Goal: Navigation & Orientation: Find specific page/section

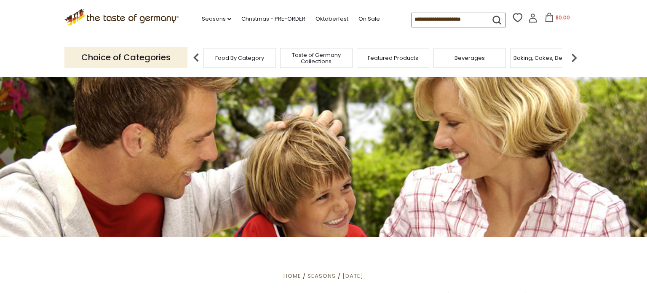
click at [310, 59] on span "Taste of Germany Collections" at bounding box center [316, 58] width 67 height 13
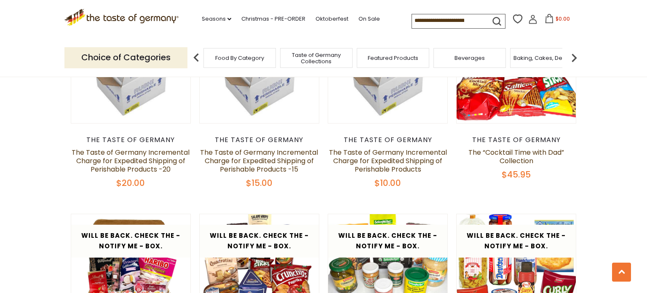
scroll to position [797, 0]
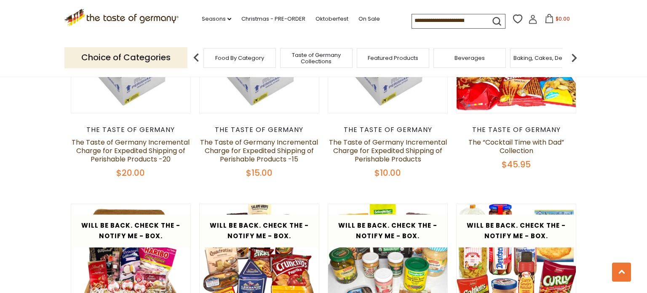
click at [0, 135] on section "**********" at bounding box center [323, 278] width 647 height 2001
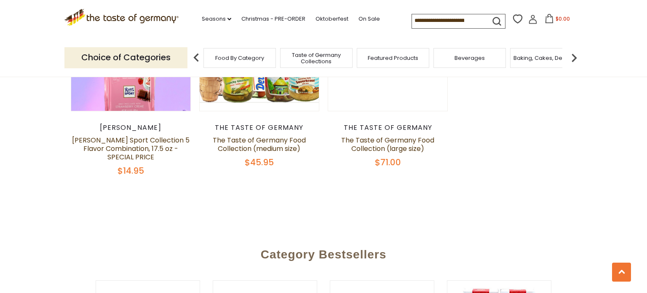
scroll to position [1842, 0]
click at [316, 20] on link "Oktoberfest" at bounding box center [332, 18] width 33 height 9
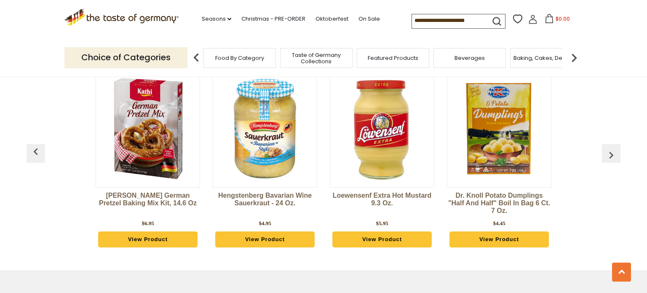
scroll to position [2319, 0]
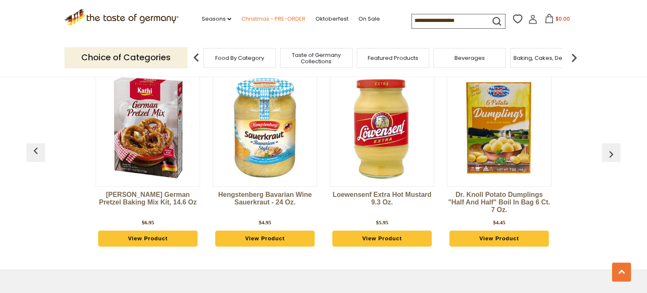
click at [241, 17] on link "Christmas - PRE-ORDER" at bounding box center [273, 18] width 64 height 9
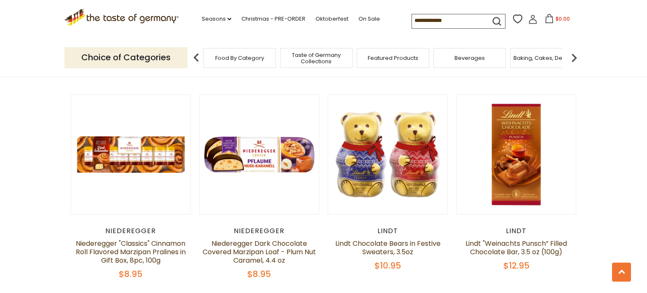
scroll to position [1928, 0]
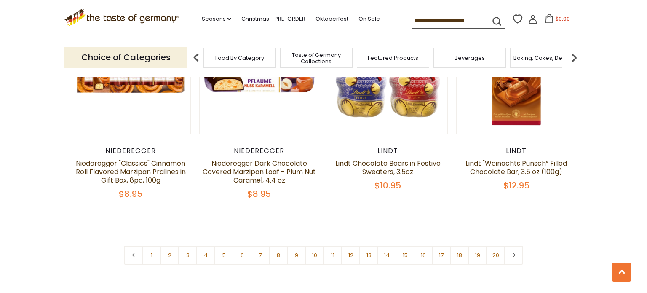
scroll to position [2009, 0]
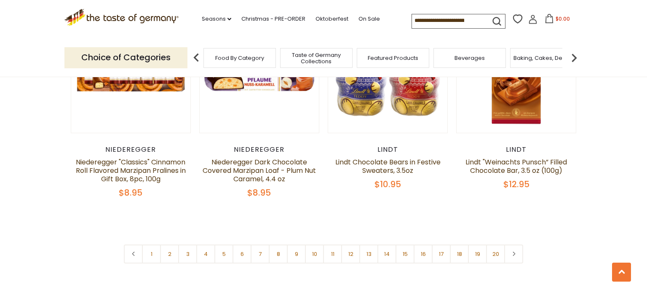
click at [168, 244] on link "2" at bounding box center [169, 253] width 19 height 19
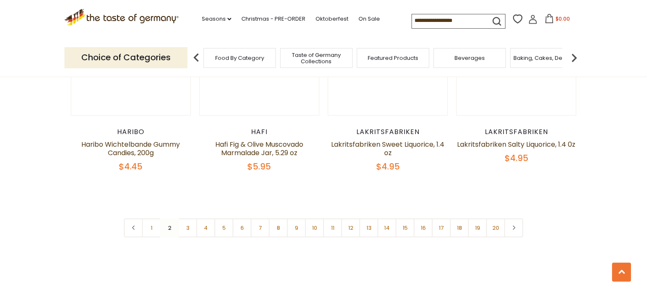
scroll to position [2042, 0]
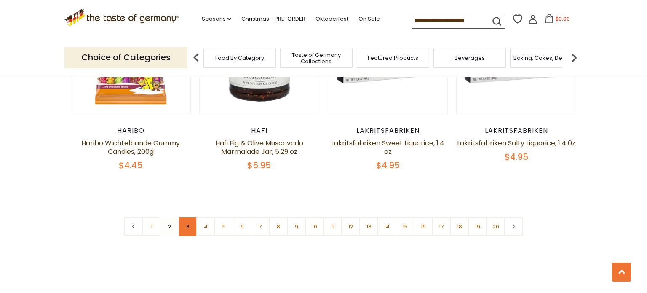
click at [187, 217] on link "3" at bounding box center [187, 226] width 19 height 19
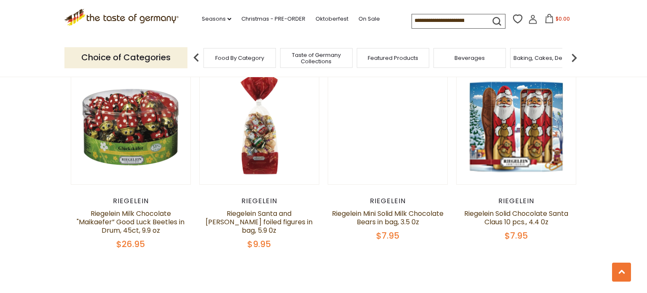
scroll to position [1941, 0]
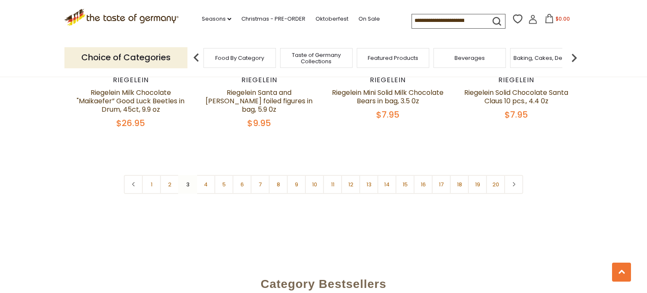
scroll to position [2063, 0]
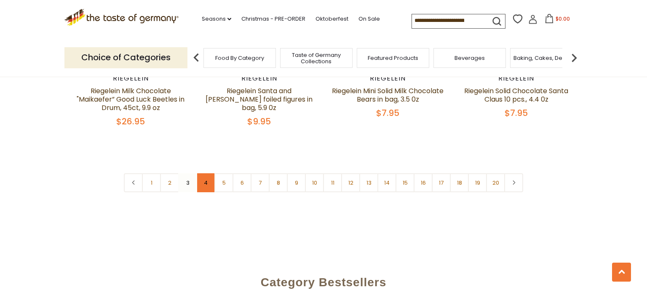
click at [204, 173] on link "4" at bounding box center [205, 182] width 19 height 19
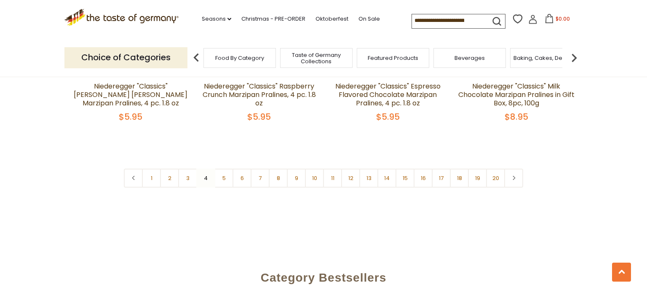
scroll to position [2077, 0]
click at [221, 168] on link "5" at bounding box center [223, 177] width 19 height 19
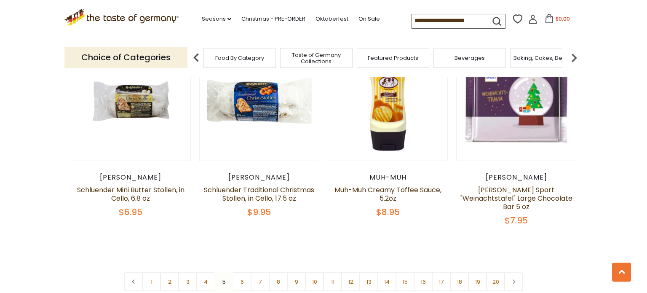
scroll to position [1973, 0]
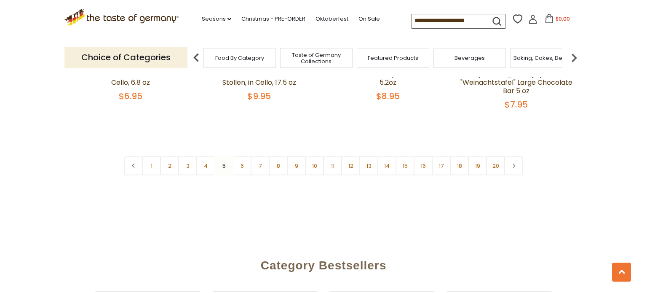
scroll to position [2086, 0]
click at [238, 156] on link "6" at bounding box center [242, 165] width 19 height 19
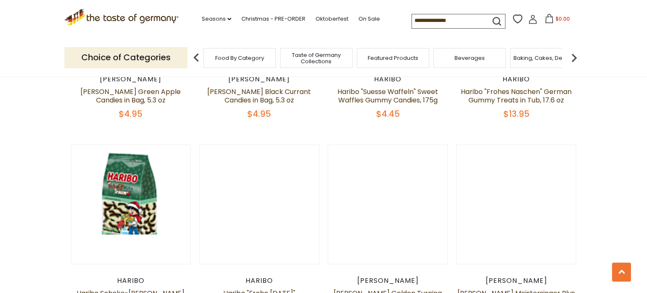
scroll to position [590, 0]
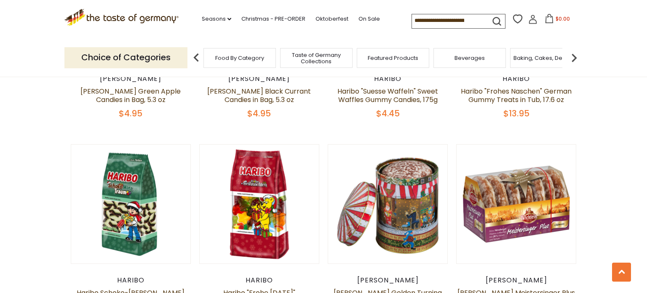
click at [0, 43] on header "Free Shipping Starts at $80.00. Varies by Region. Exclusions Apply. Click here …" at bounding box center [323, 38] width 647 height 77
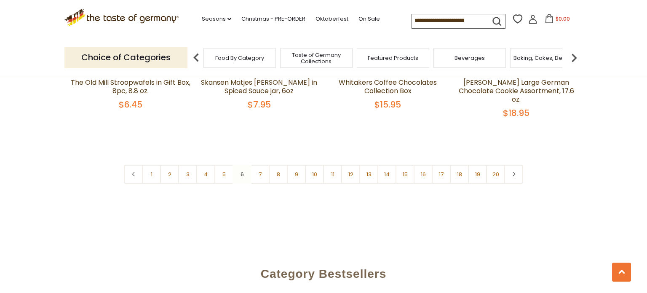
scroll to position [2061, 0]
click at [254, 164] on link "7" at bounding box center [260, 173] width 19 height 19
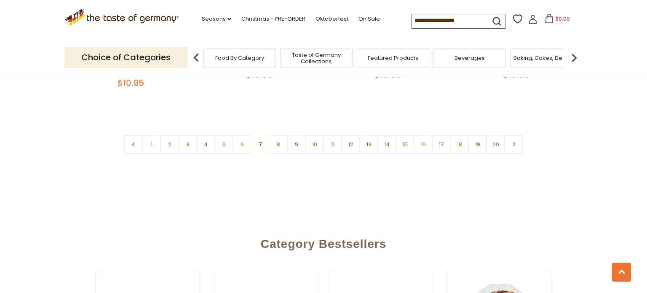
scroll to position [2113, 0]
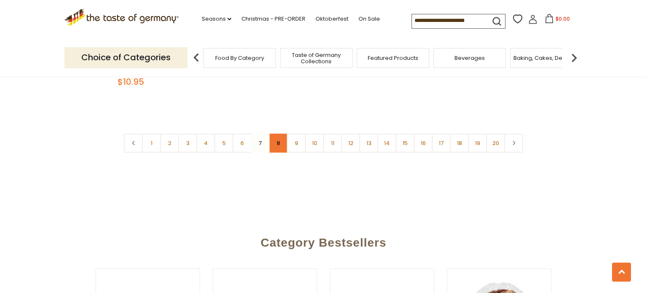
click at [276, 134] on link "8" at bounding box center [278, 143] width 19 height 19
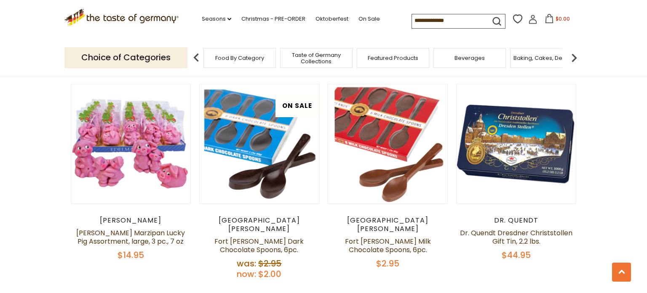
scroll to position [1911, 0]
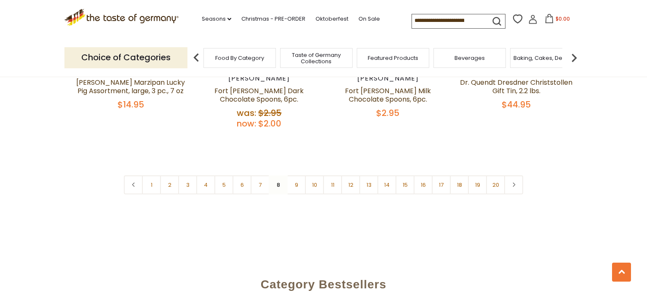
scroll to position [2061, 0]
click at [297, 175] on link "9" at bounding box center [296, 184] width 19 height 19
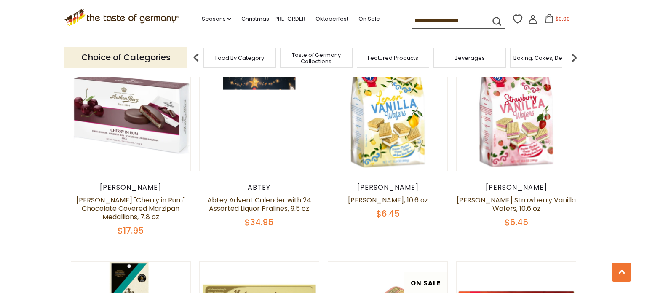
scroll to position [918, 0]
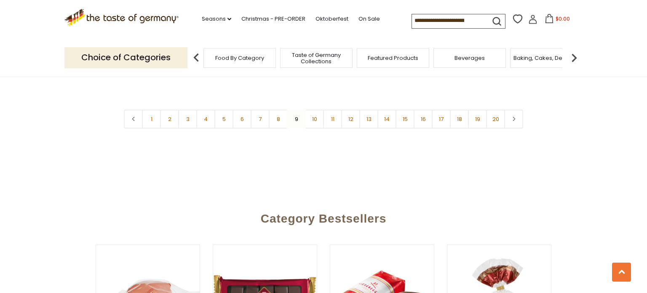
scroll to position [2189, 0]
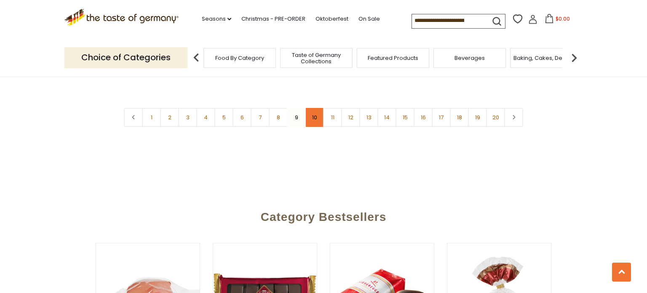
click at [312, 108] on link "10" at bounding box center [314, 117] width 19 height 19
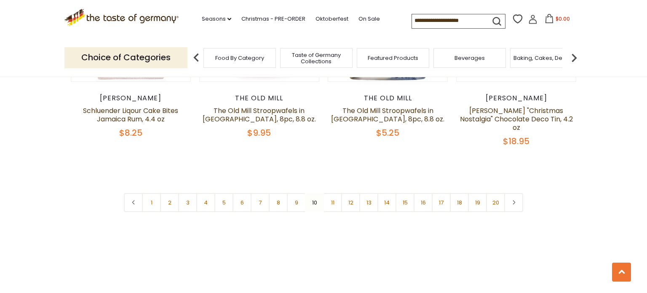
scroll to position [2044, 0]
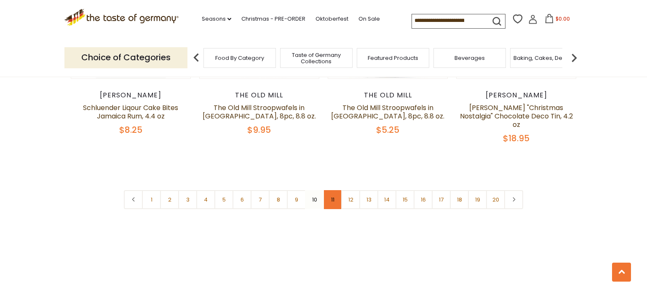
click at [329, 190] on link "11" at bounding box center [332, 199] width 19 height 19
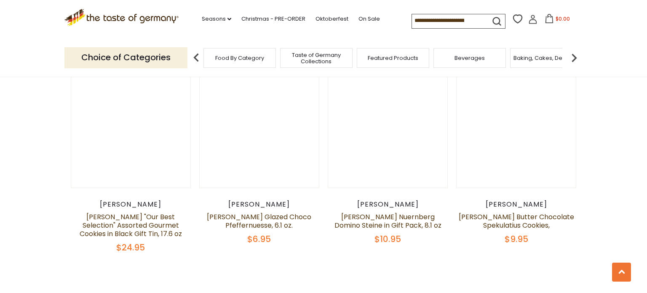
scroll to position [1944, 0]
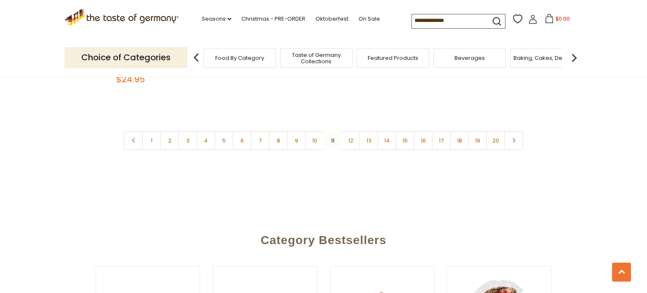
scroll to position [2113, 0]
click at [354, 130] on link "12" at bounding box center [350, 139] width 19 height 19
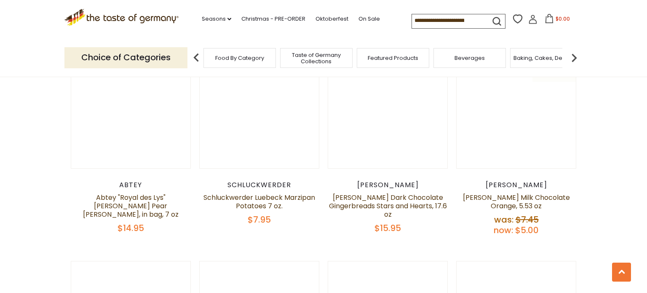
scroll to position [921, 0]
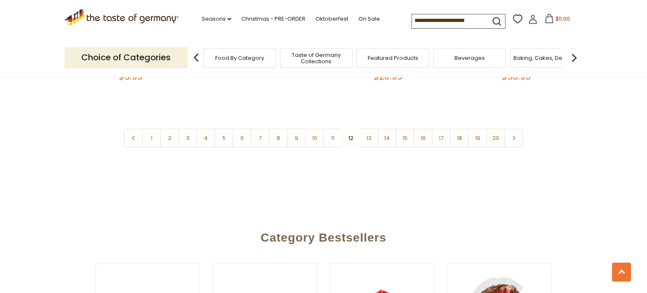
scroll to position [2136, 0]
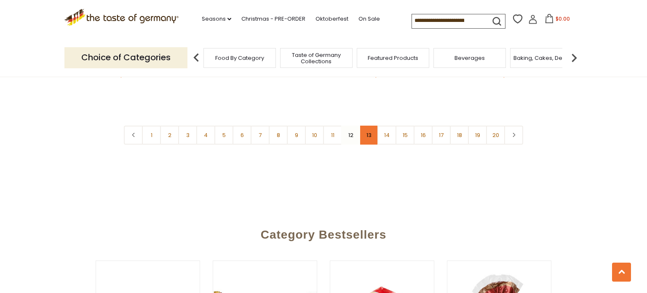
click at [372, 126] on link "13" at bounding box center [368, 135] width 19 height 19
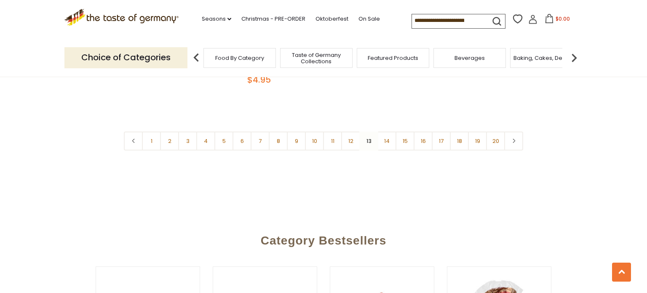
scroll to position [2118, 0]
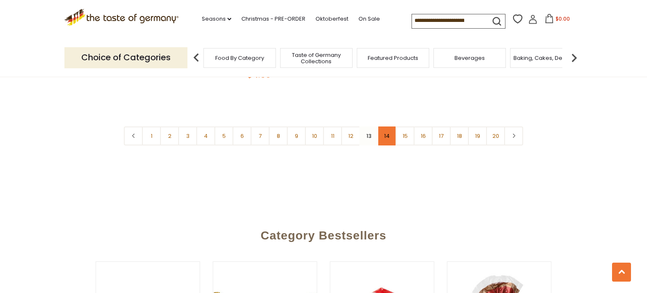
click at [386, 126] on link "14" at bounding box center [386, 135] width 19 height 19
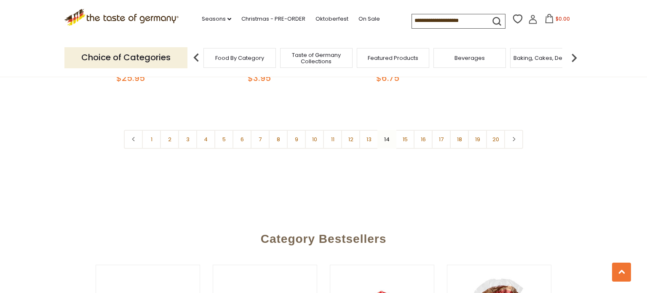
scroll to position [2114, 0]
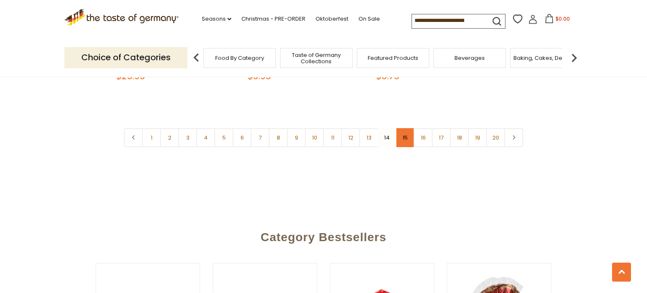
click at [407, 128] on link "15" at bounding box center [405, 137] width 19 height 19
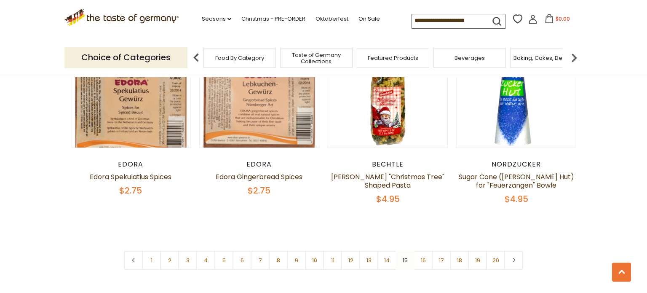
scroll to position [1985, 0]
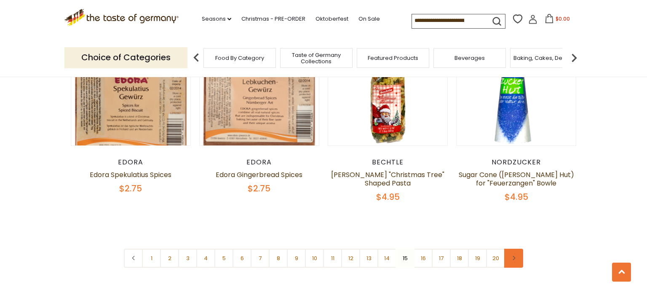
click at [511, 256] on icon at bounding box center [513, 258] width 5 height 4
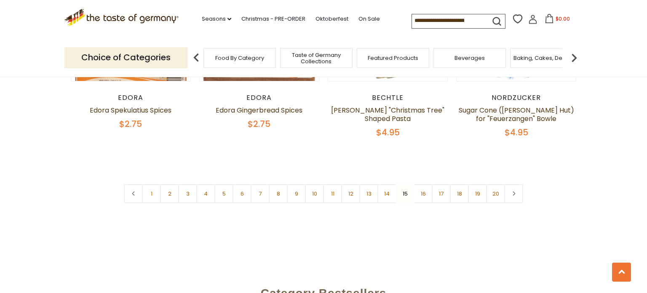
scroll to position [2051, 0]
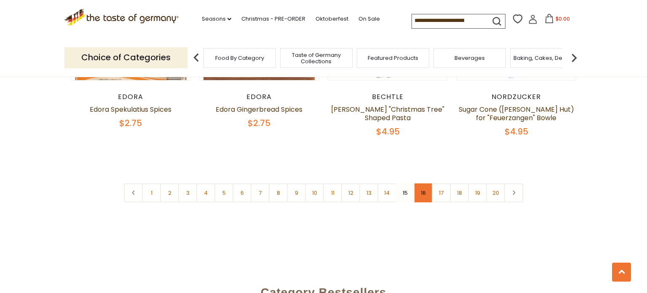
click at [423, 183] on link "16" at bounding box center [423, 192] width 19 height 19
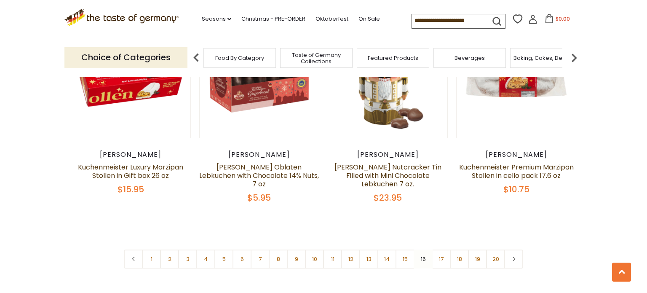
scroll to position [1977, 0]
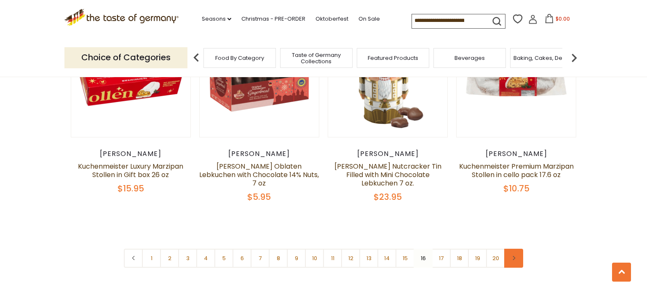
click at [514, 256] on icon at bounding box center [513, 258] width 5 height 4
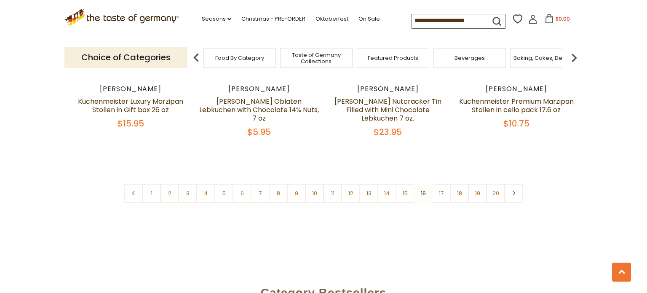
scroll to position [2045, 0]
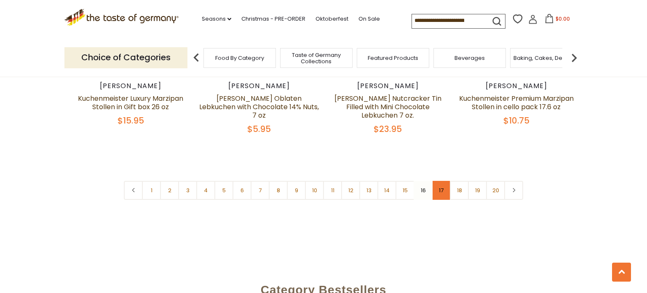
click at [444, 181] on link "17" at bounding box center [441, 190] width 19 height 19
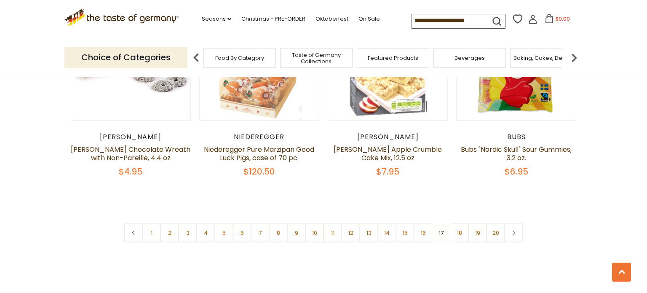
scroll to position [1988, 0]
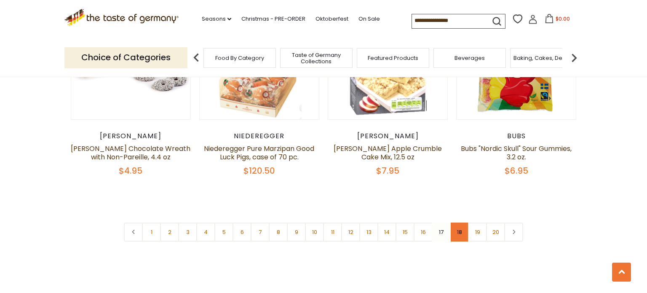
click at [456, 229] on link "18" at bounding box center [459, 231] width 19 height 19
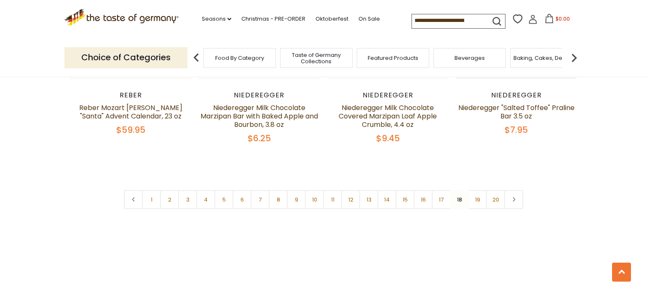
scroll to position [2057, 0]
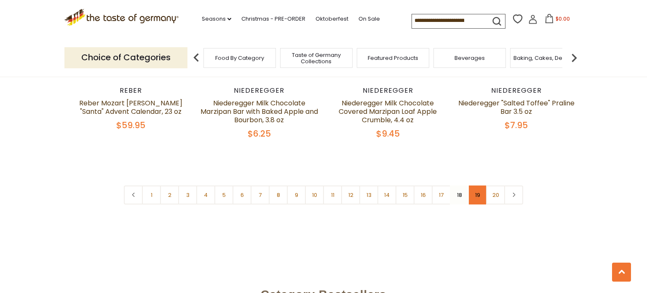
click at [479, 185] on link "19" at bounding box center [477, 194] width 19 height 19
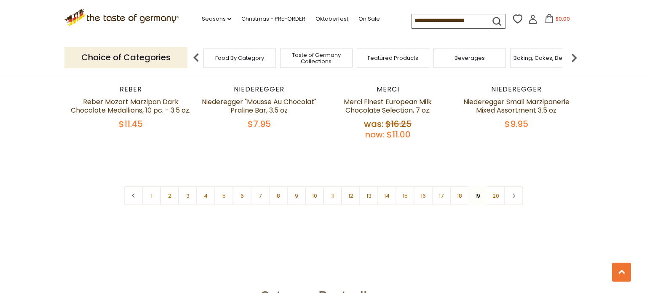
scroll to position [2073, 0]
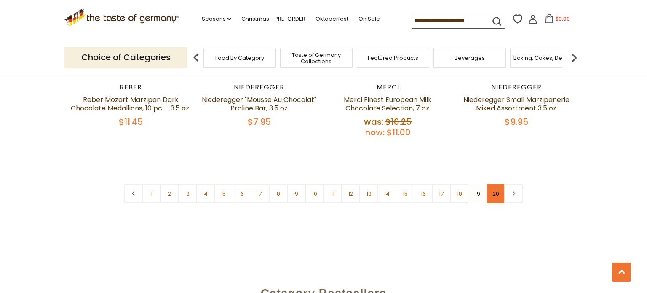
click at [496, 184] on link "20" at bounding box center [495, 193] width 19 height 19
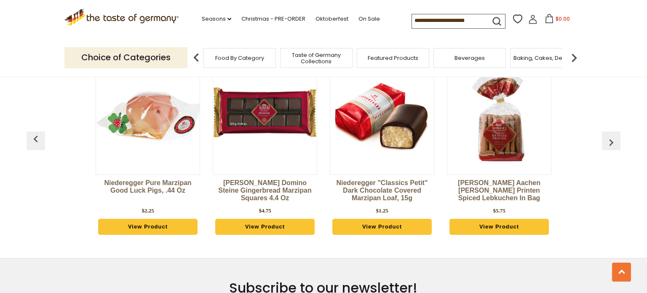
scroll to position [839, 0]
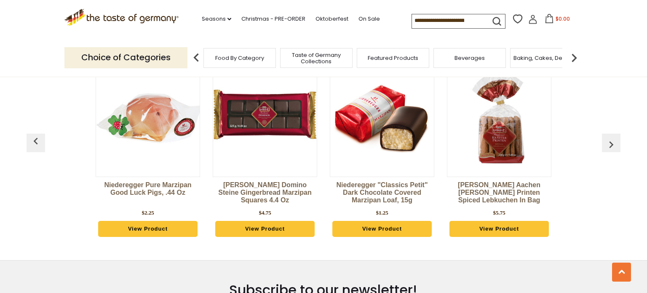
click at [610, 147] on img "button" at bounding box center [610, 144] width 13 height 13
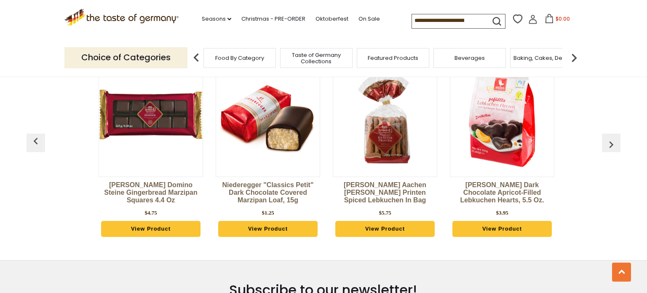
scroll to position [0, 117]
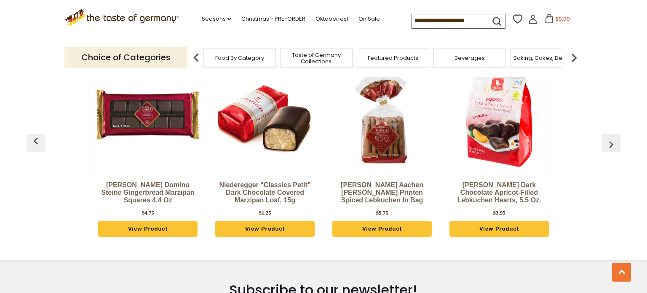
click at [610, 147] on img "button" at bounding box center [610, 144] width 13 height 13
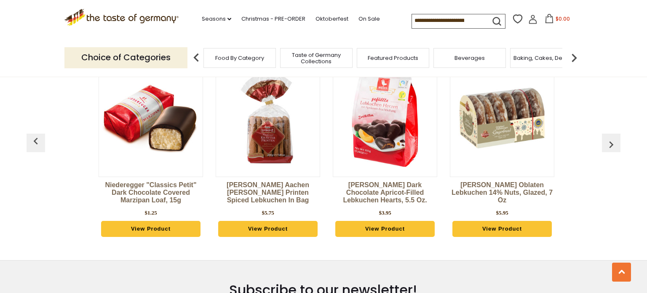
scroll to position [0, 234]
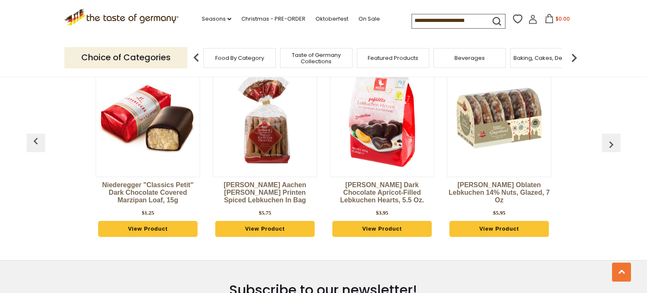
click at [610, 147] on img "button" at bounding box center [610, 144] width 13 height 13
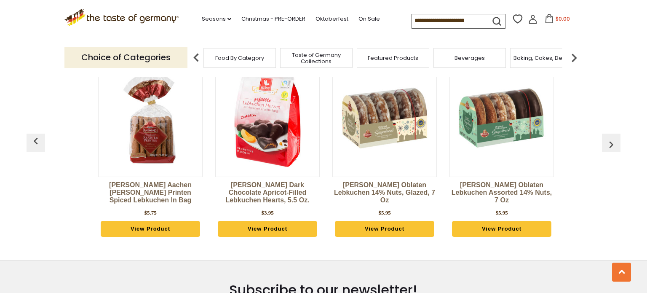
scroll to position [0, 352]
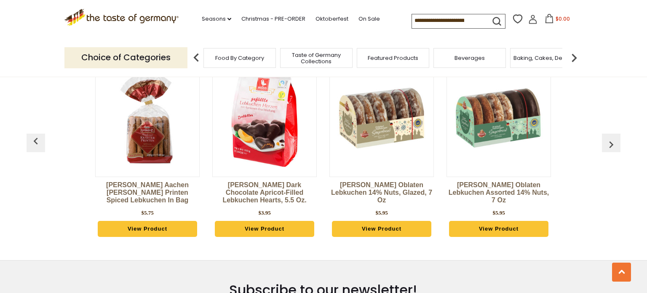
click at [610, 147] on img "button" at bounding box center [610, 144] width 13 height 13
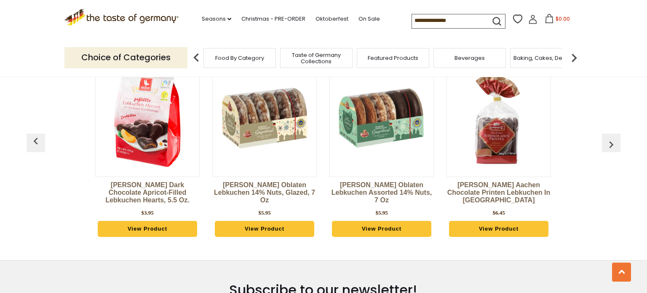
click at [610, 147] on img "button" at bounding box center [610, 144] width 13 height 13
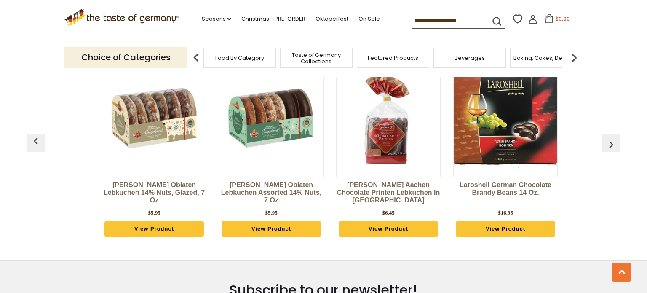
scroll to position [0, 586]
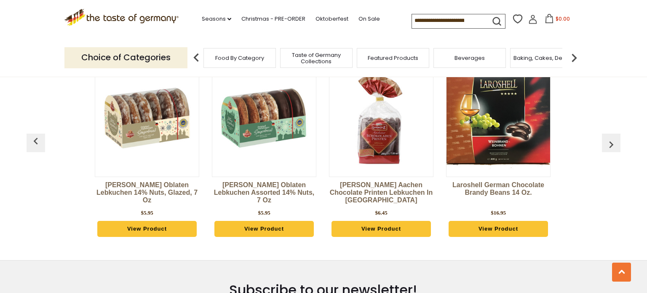
click at [610, 147] on img "button" at bounding box center [610, 144] width 13 height 13
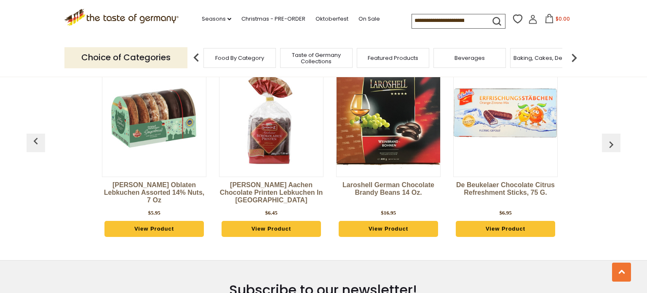
scroll to position [0, 703]
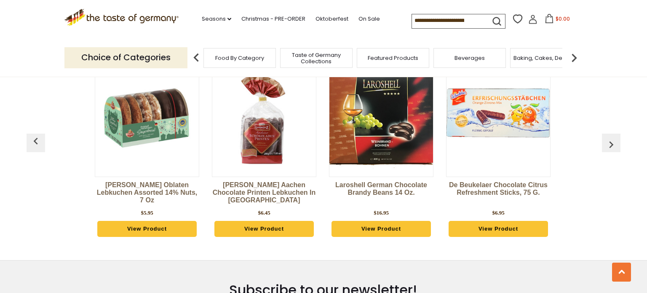
click at [610, 147] on img "button" at bounding box center [610, 144] width 13 height 13
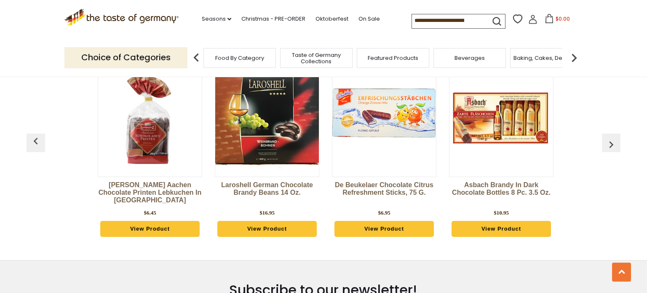
scroll to position [0, 821]
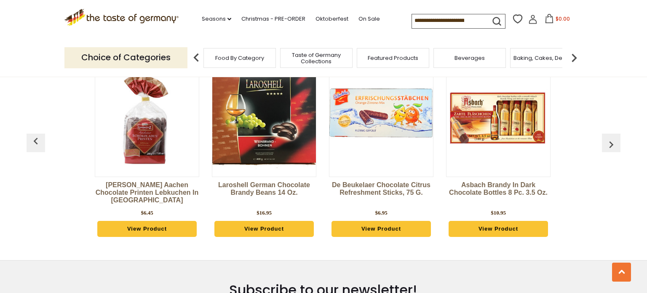
click at [610, 147] on img "button" at bounding box center [610, 144] width 13 height 13
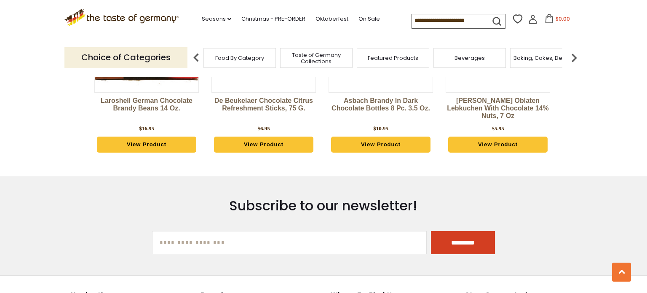
scroll to position [925, 0]
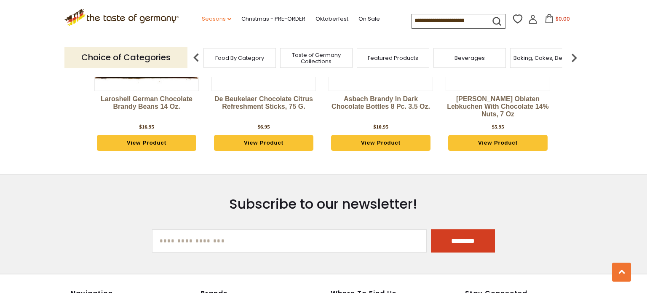
click at [202, 16] on link "Seasons dropdown_arrow" at bounding box center [216, 18] width 29 height 9
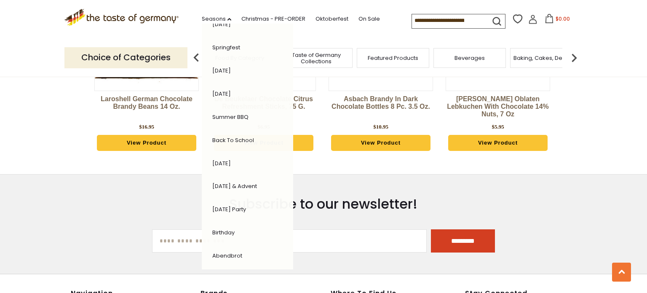
scroll to position [146, 0]
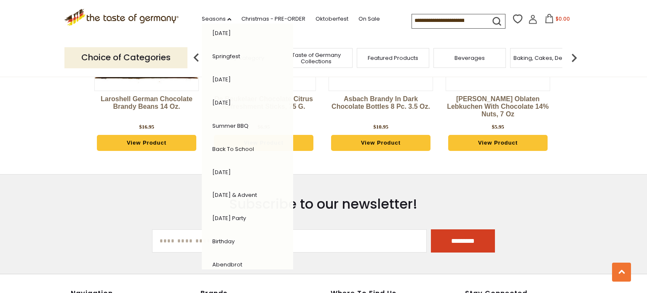
click at [212, 191] on link "[DATE] & Advent" at bounding box center [234, 195] width 45 height 8
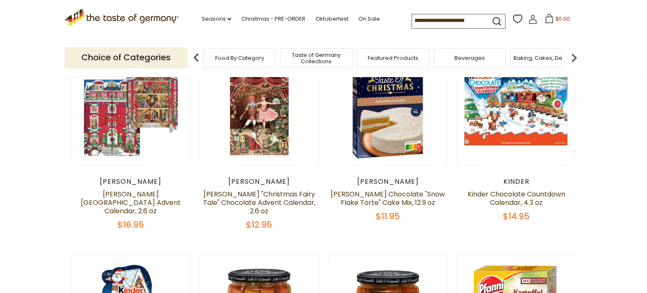
scroll to position [286, 0]
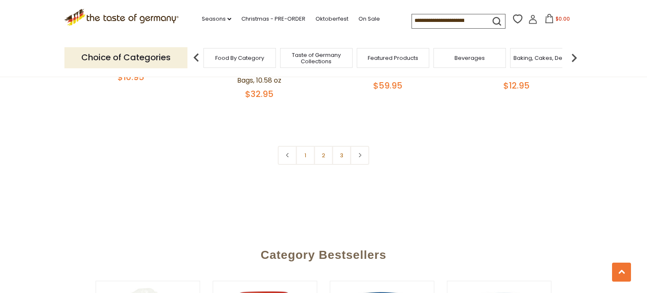
scroll to position [2089, 0]
click at [322, 145] on link "2" at bounding box center [323, 154] width 19 height 19
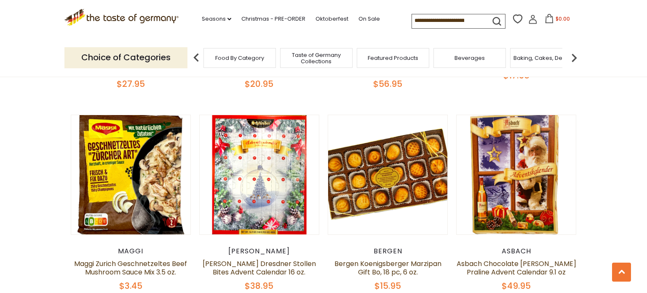
scroll to position [427, 0]
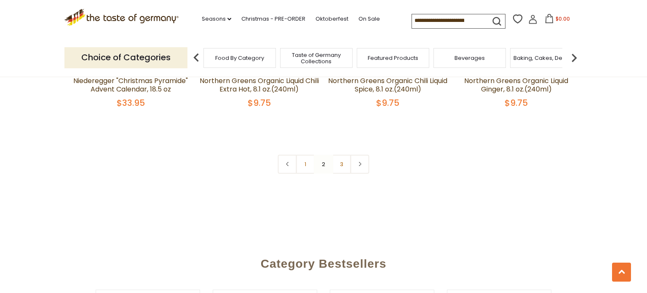
scroll to position [2037, 0]
click at [338, 160] on link "3" at bounding box center [341, 164] width 19 height 19
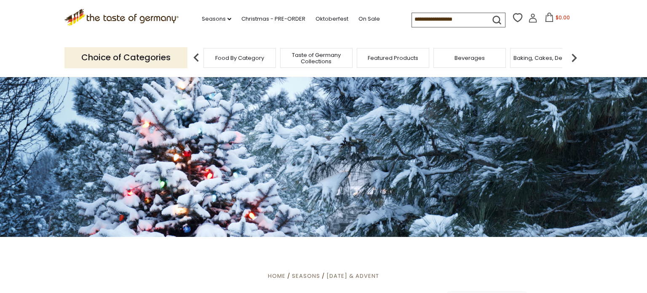
scroll to position [0, 0]
click at [358, 14] on link "On Sale" at bounding box center [368, 18] width 21 height 9
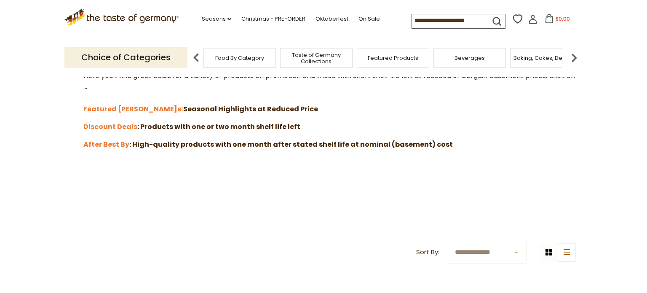
scroll to position [251, 0]
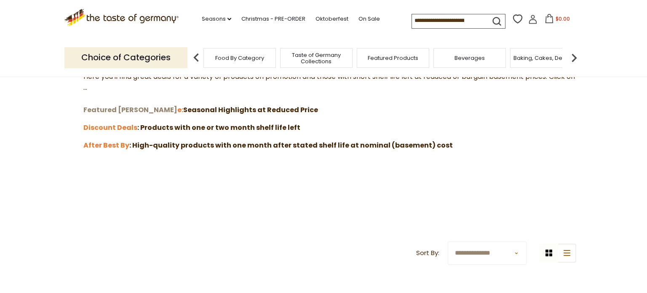
click at [110, 112] on strong "Featured [PERSON_NAME]" at bounding box center [130, 110] width 94 height 10
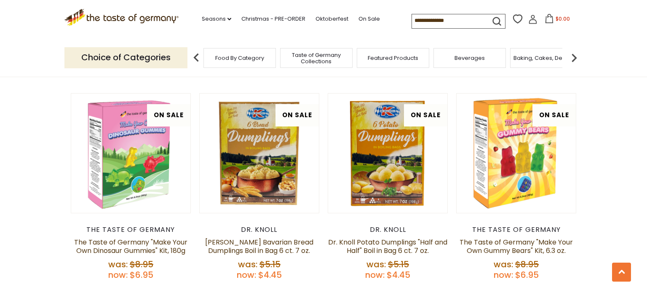
scroll to position [332, 0]
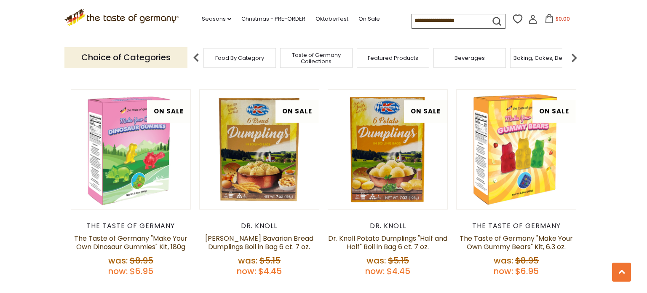
click at [0, 143] on section "**********" at bounding box center [323, 39] width 647 height 592
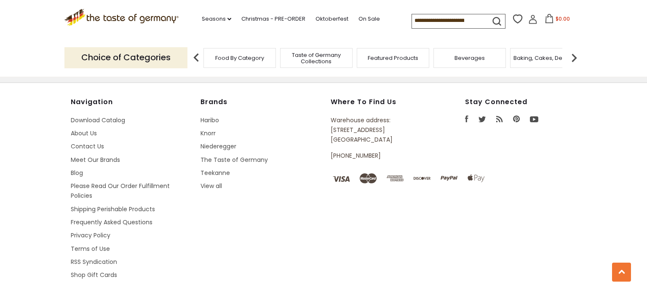
scroll to position [951, 0]
